Goal: Find specific page/section

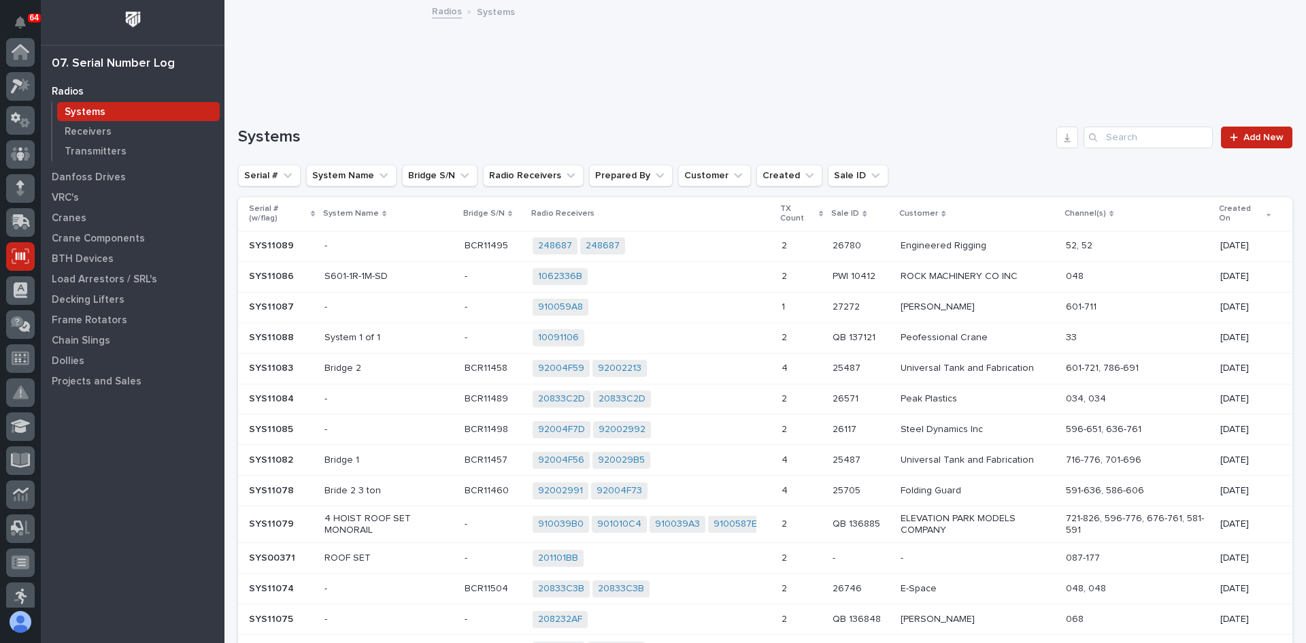
scroll to position [204, 0]
click at [1106, 139] on input "Search" at bounding box center [1148, 138] width 129 height 22
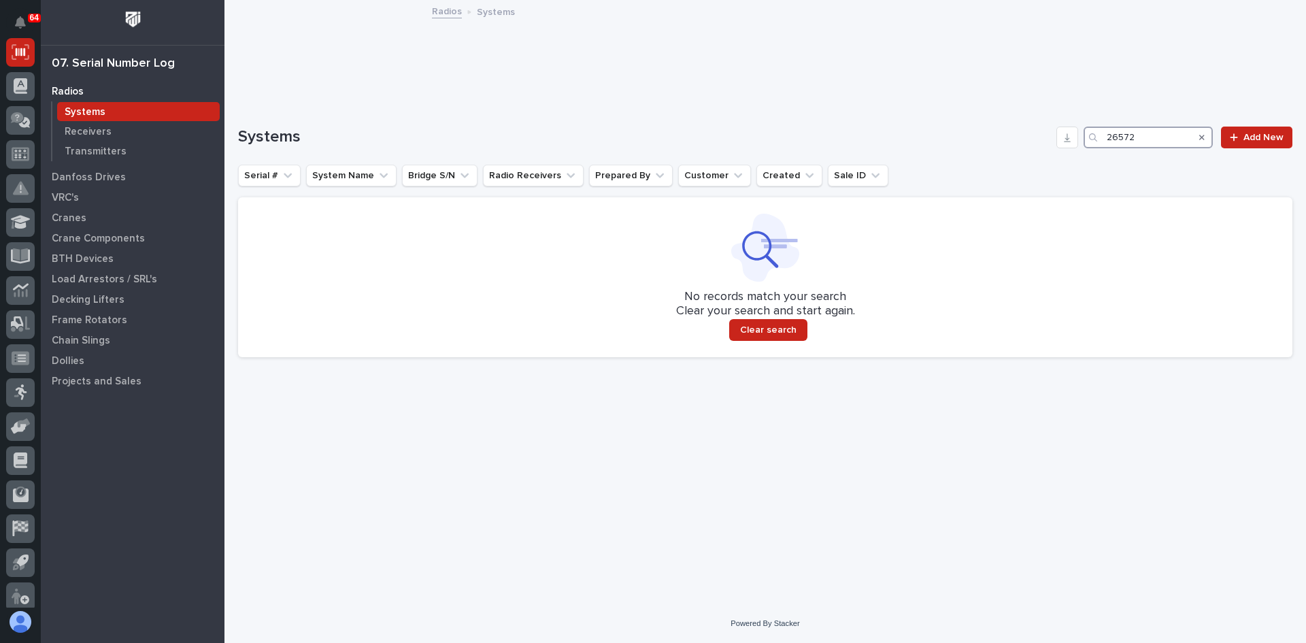
type input "26572"
click at [82, 132] on p "Receivers" at bounding box center [88, 132] width 47 height 12
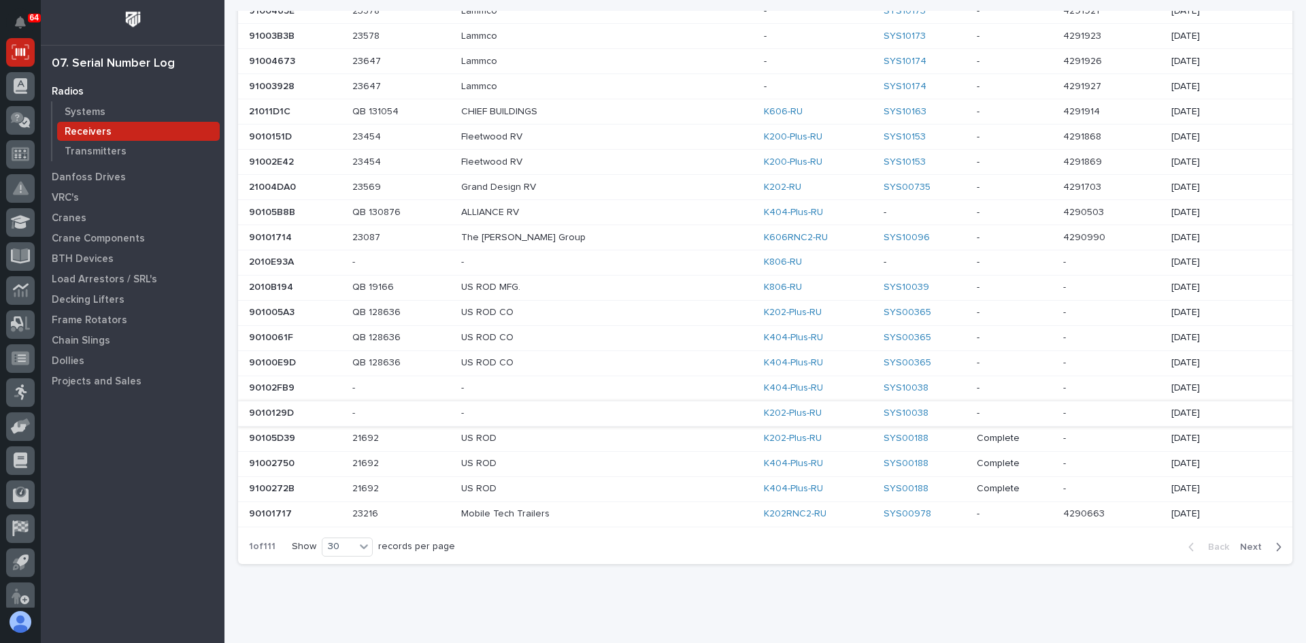
scroll to position [488, 0]
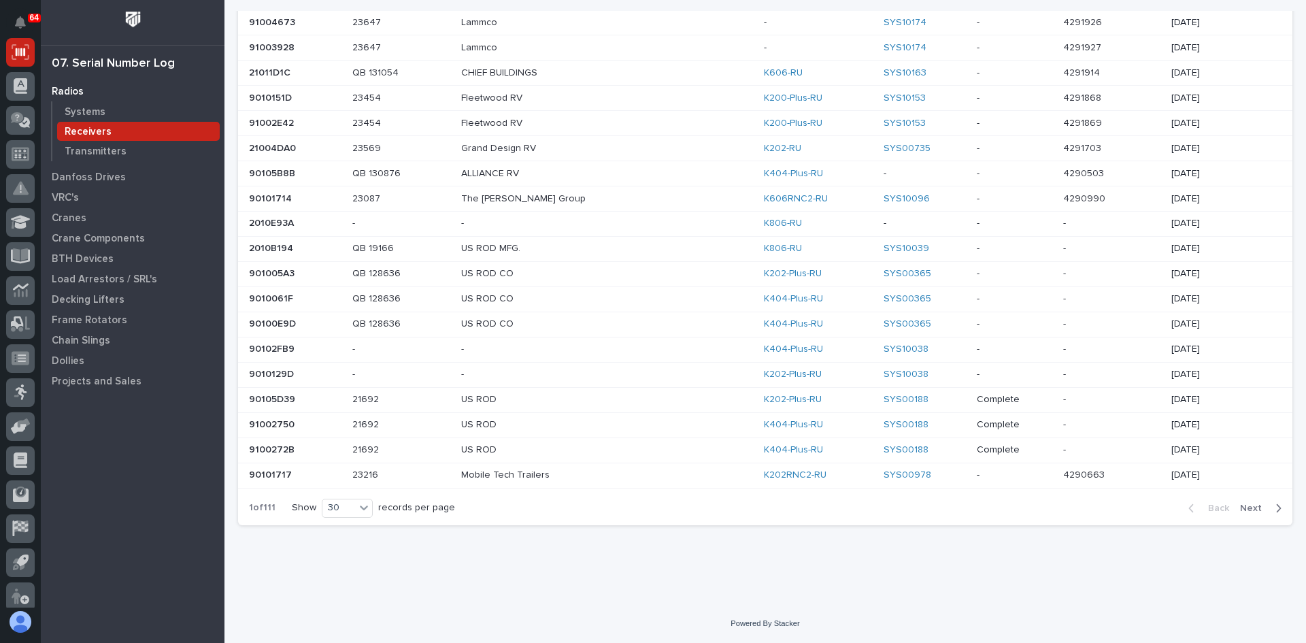
click at [1247, 508] on span "Next" at bounding box center [1255, 508] width 30 height 12
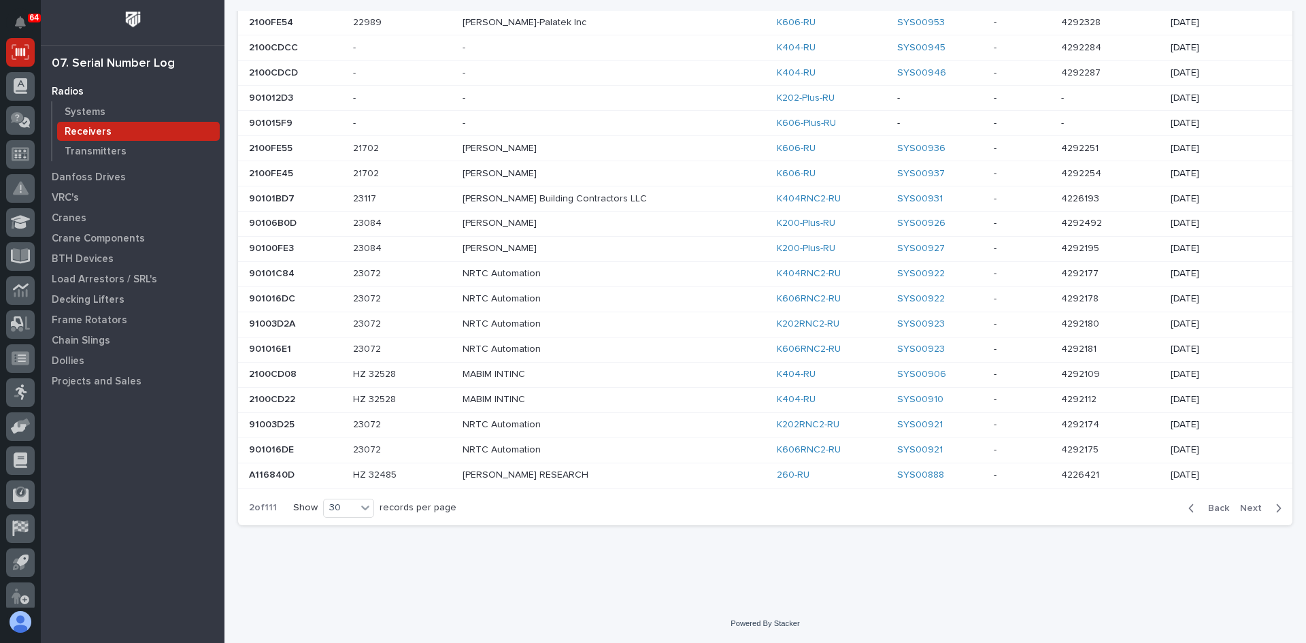
click at [1247, 508] on span "Next" at bounding box center [1255, 508] width 30 height 12
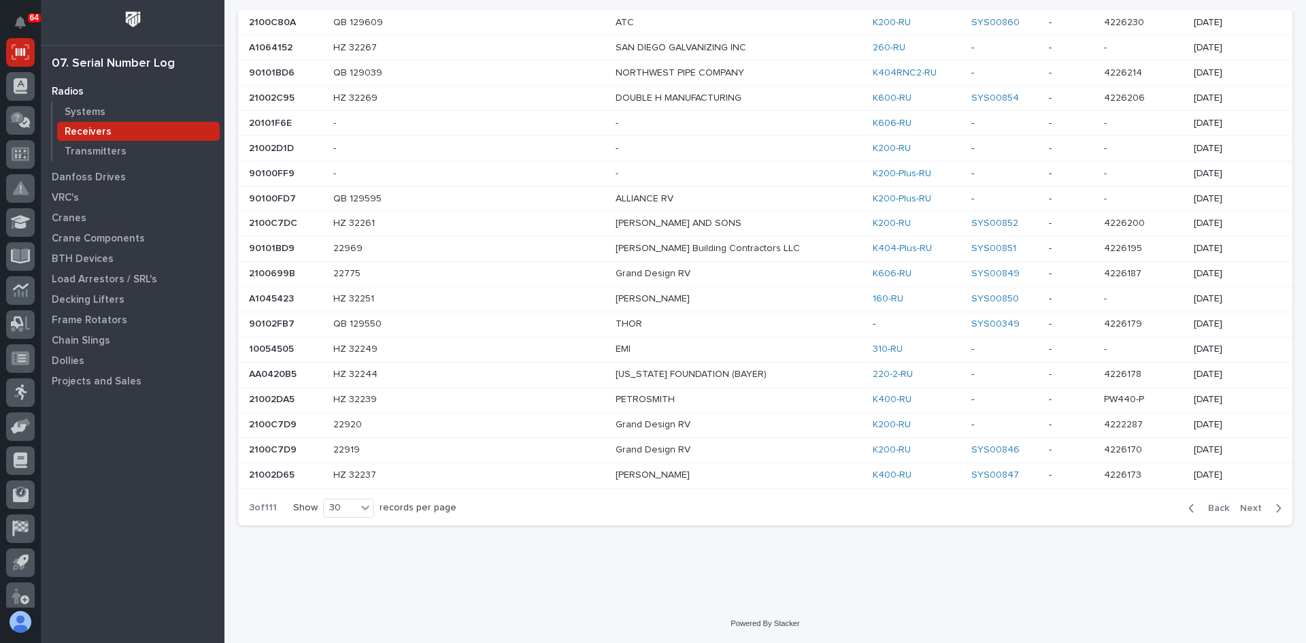
click at [1240, 506] on span "Next" at bounding box center [1255, 508] width 30 height 12
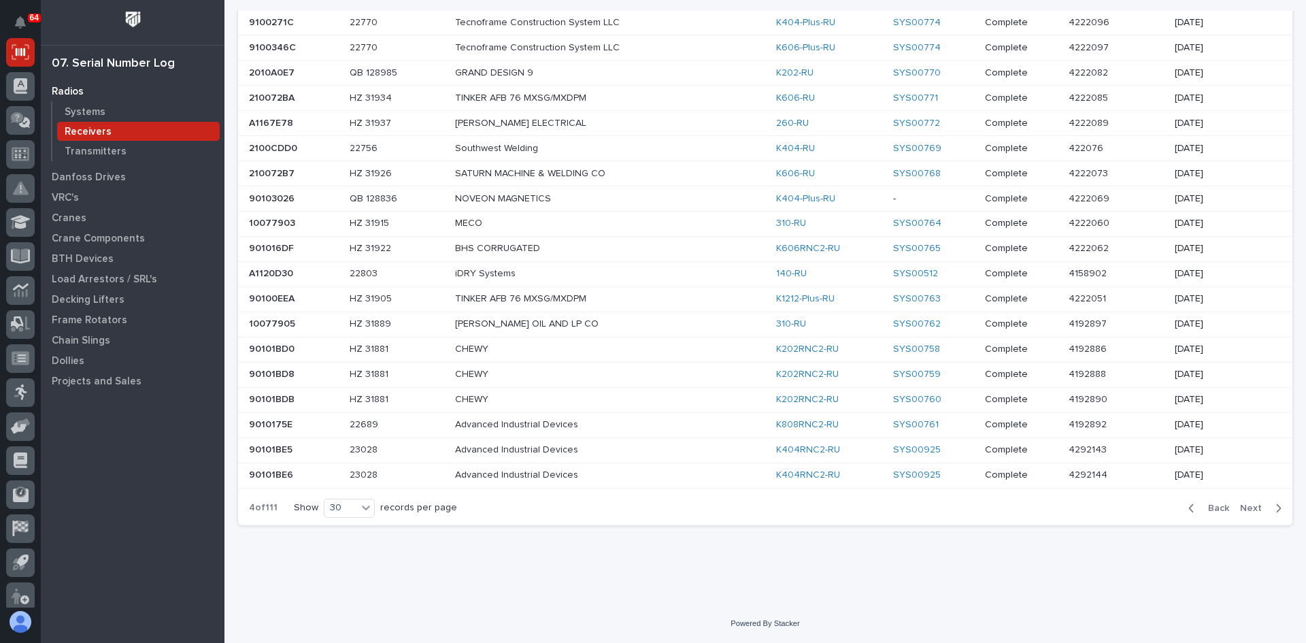
click at [1240, 506] on span "Next" at bounding box center [1255, 508] width 30 height 12
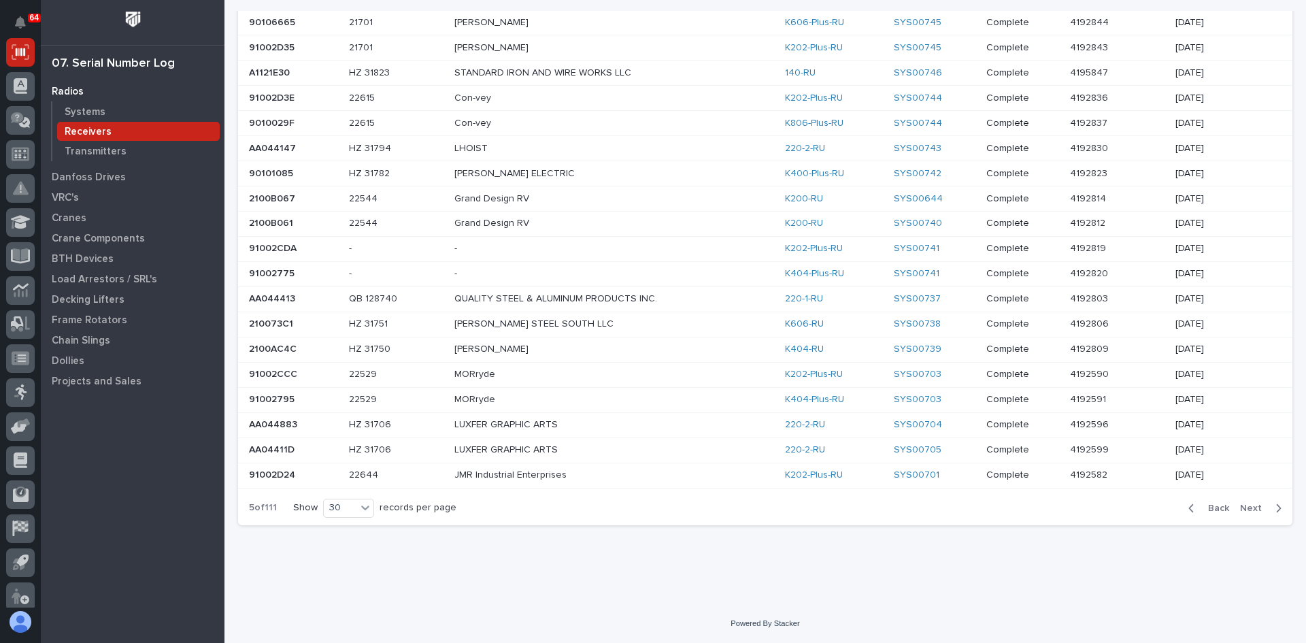
click at [1240, 506] on span "Next" at bounding box center [1255, 508] width 30 height 12
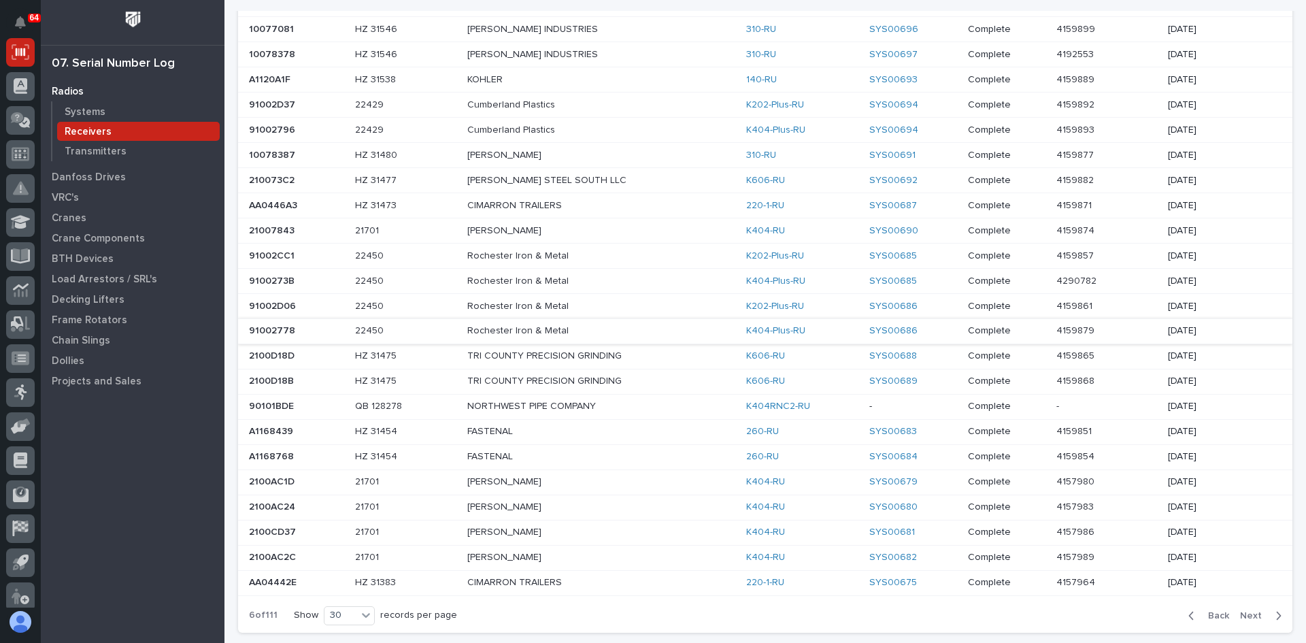
scroll to position [408, 0]
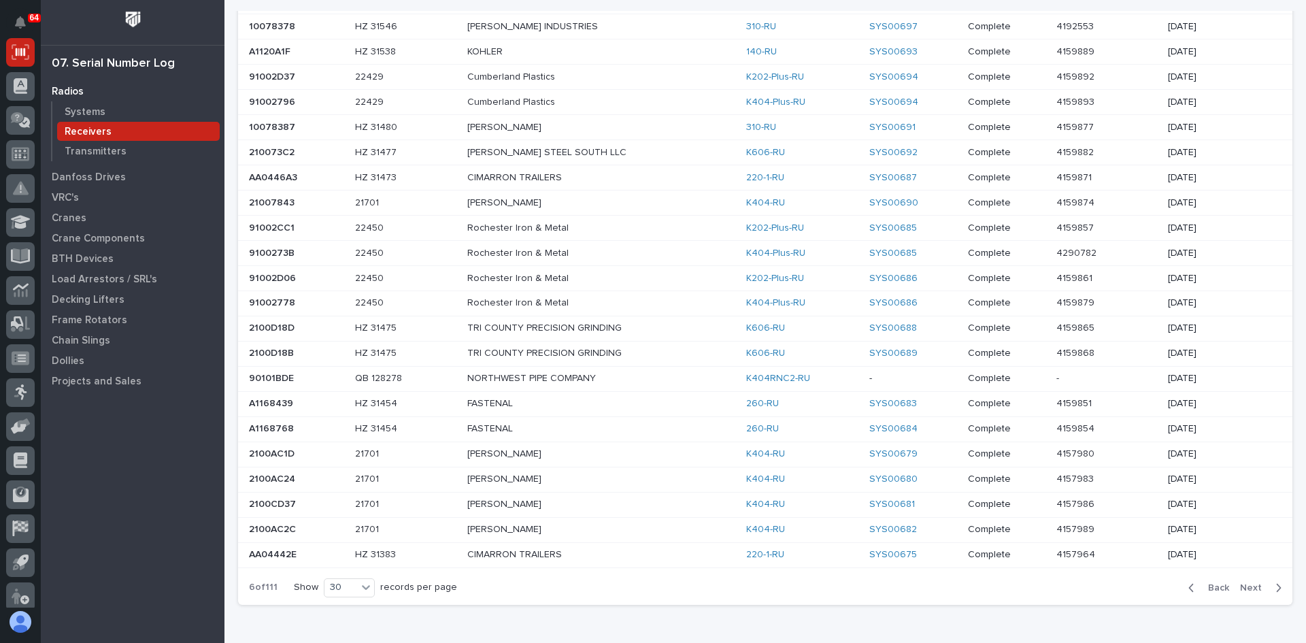
click at [1240, 590] on span "Next" at bounding box center [1255, 588] width 30 height 12
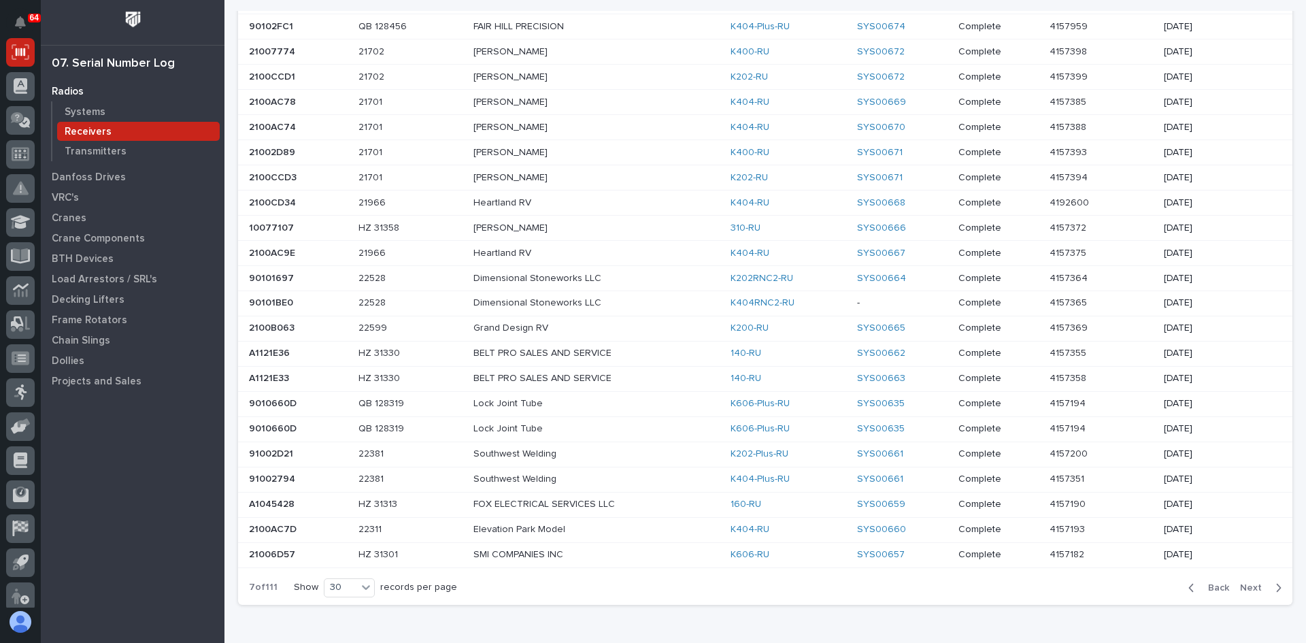
click at [1240, 589] on span "Next" at bounding box center [1255, 588] width 30 height 12
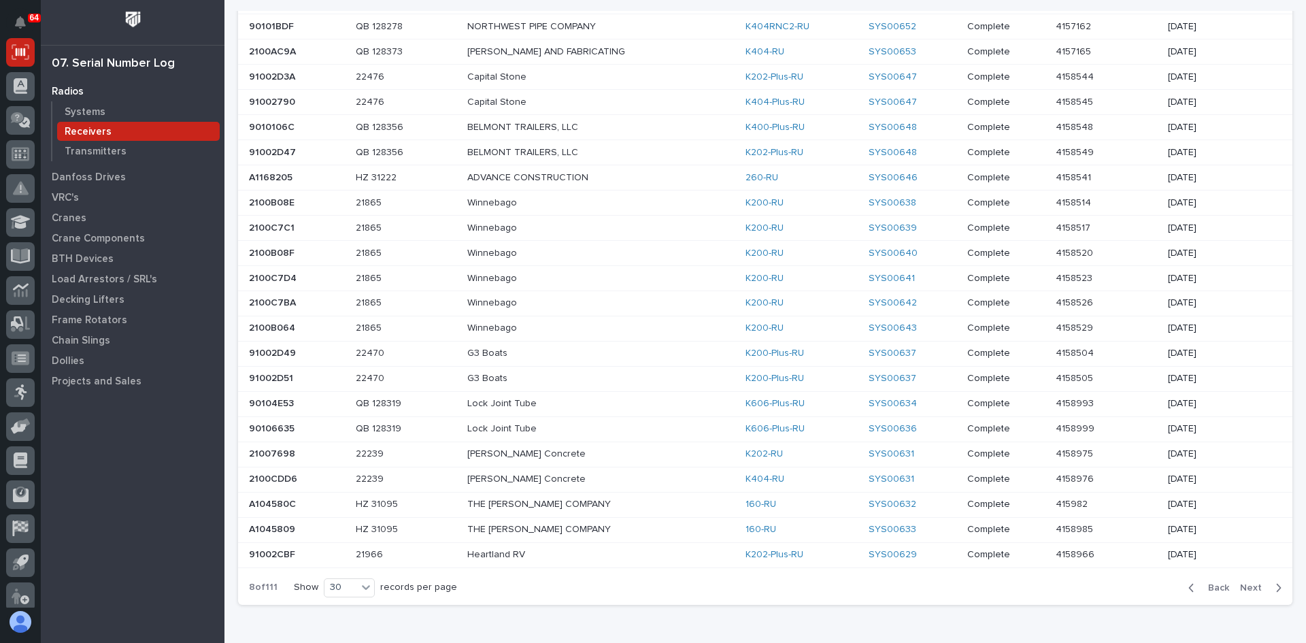
click at [1240, 584] on span "Next" at bounding box center [1255, 588] width 30 height 12
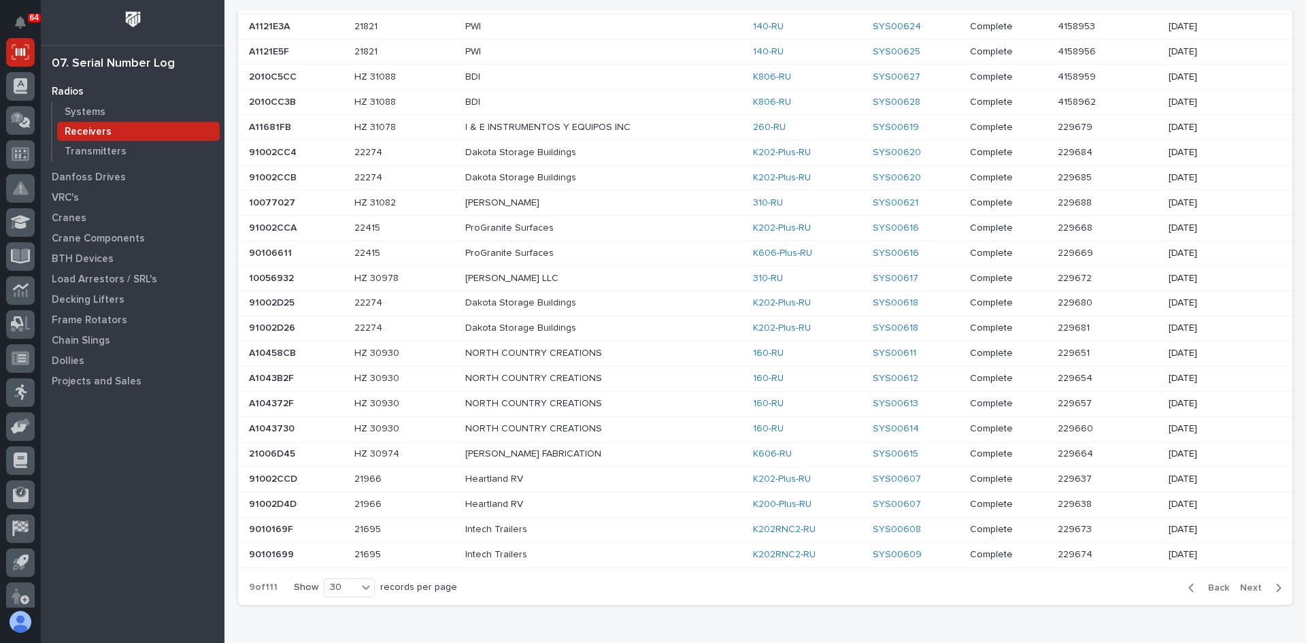
click at [1240, 584] on span "Next" at bounding box center [1255, 588] width 30 height 12
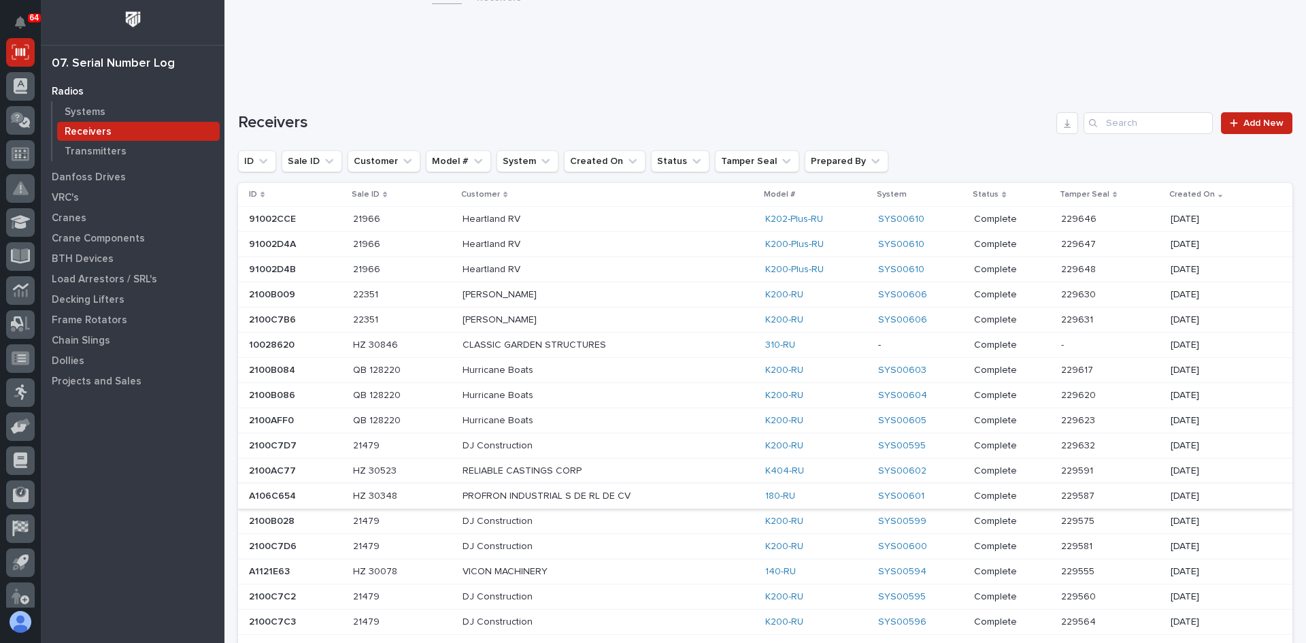
scroll to position [0, 0]
